Goal: Download file/media

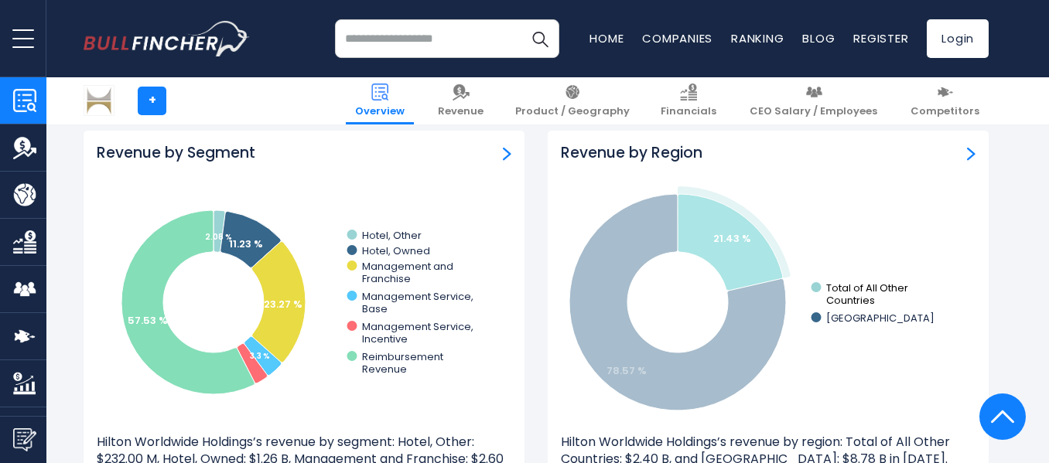
scroll to position [1315, 0]
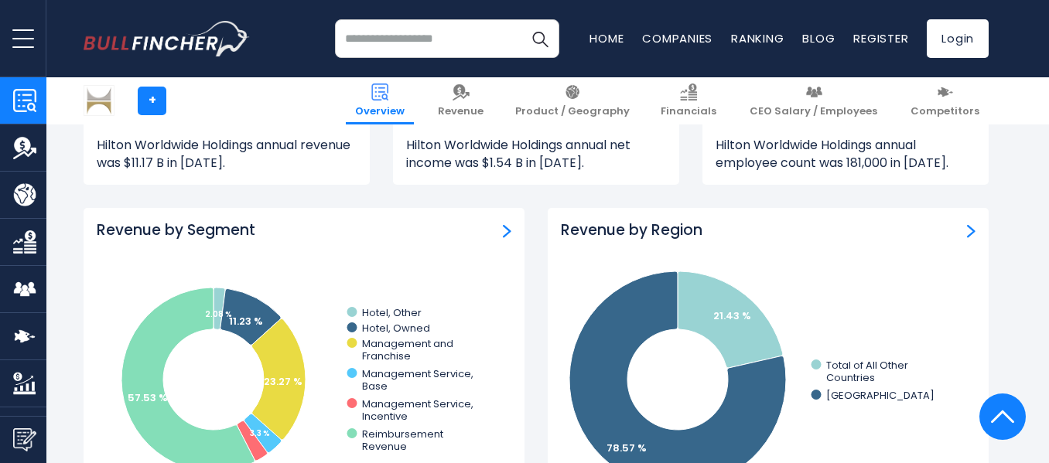
click at [974, 234] on img "Revenue by Region" at bounding box center [971, 231] width 9 height 14
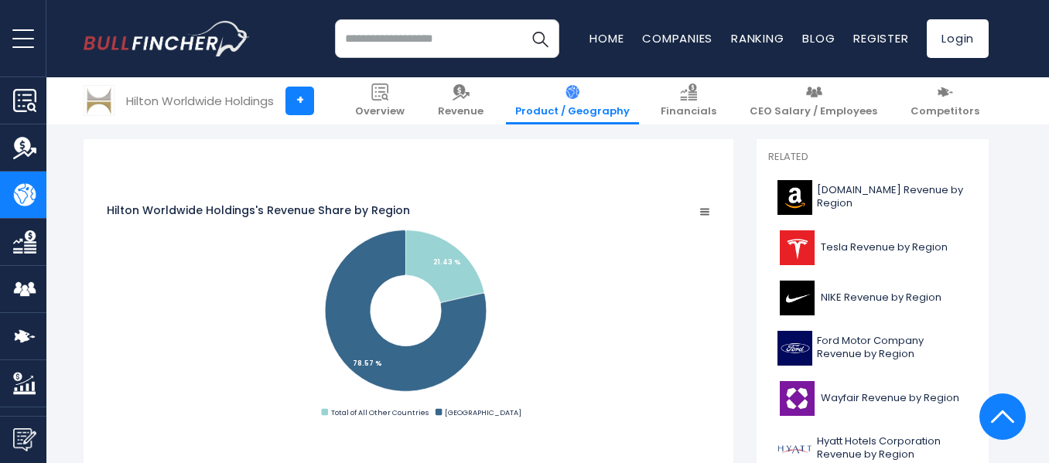
scroll to position [309, 0]
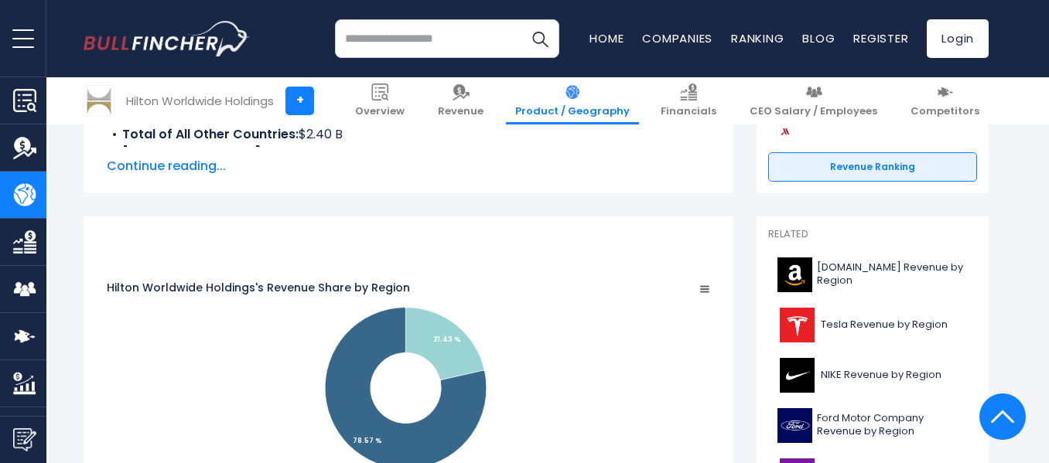
click at [708, 287] on icon "Hilton Worldwide Holdings's Revenue Share by Region" at bounding box center [705, 289] width 8 height 5
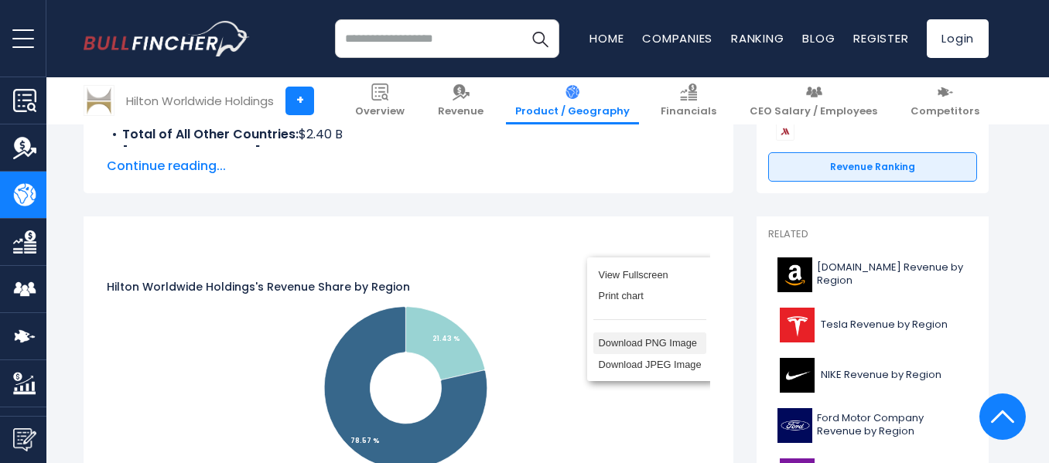
click at [706, 352] on li "Download PNG Image" at bounding box center [649, 344] width 113 height 22
